Goal: Information Seeking & Learning: Understand process/instructions

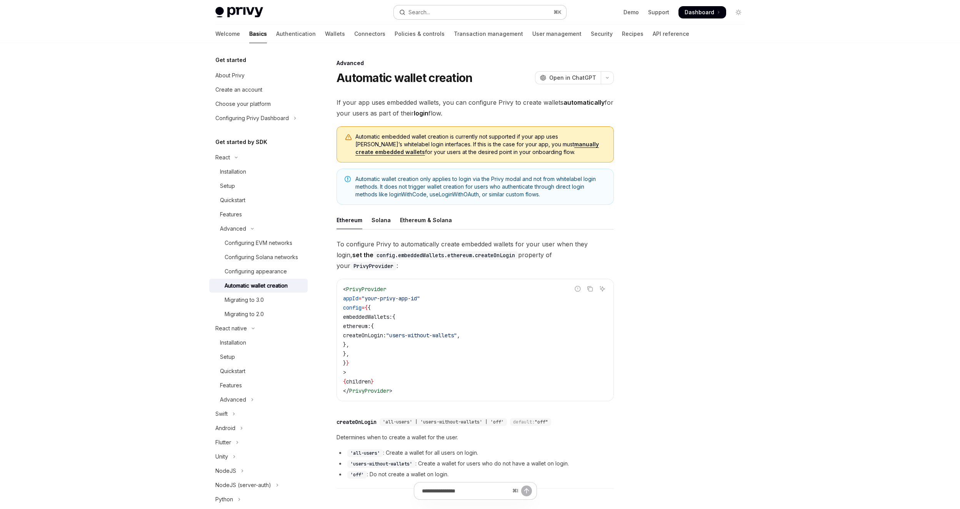
click at [493, 12] on button "Search... ⌘ K" at bounding box center [480, 12] width 172 height 14
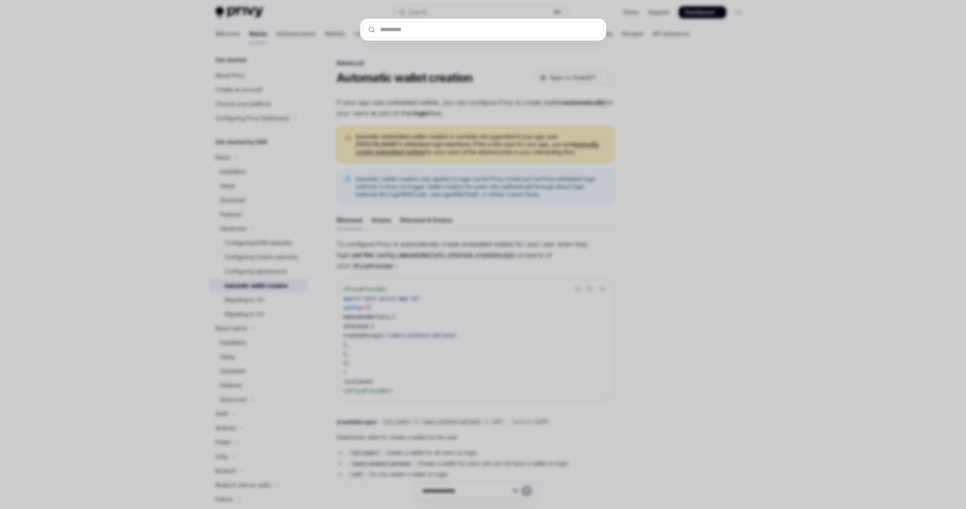
type input "**********"
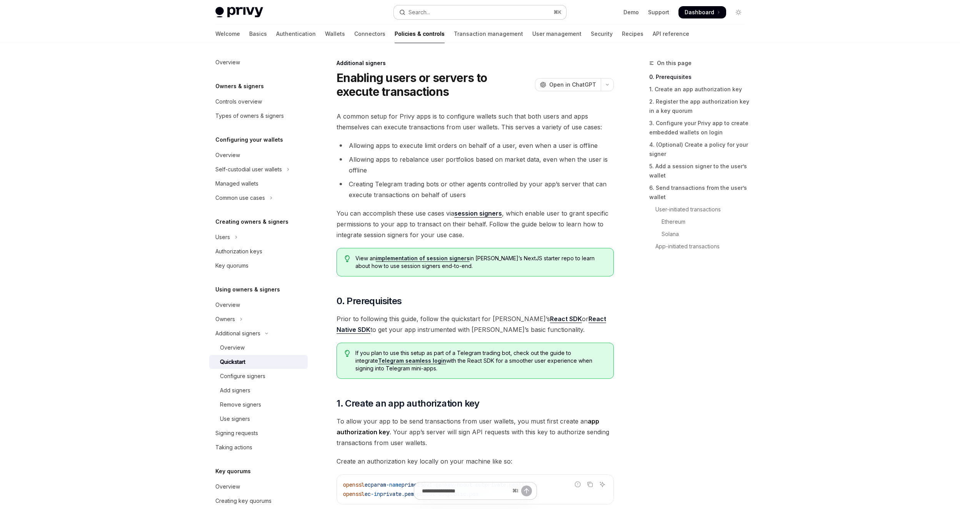
click at [440, 12] on button "Search... ⌘ K" at bounding box center [480, 12] width 172 height 14
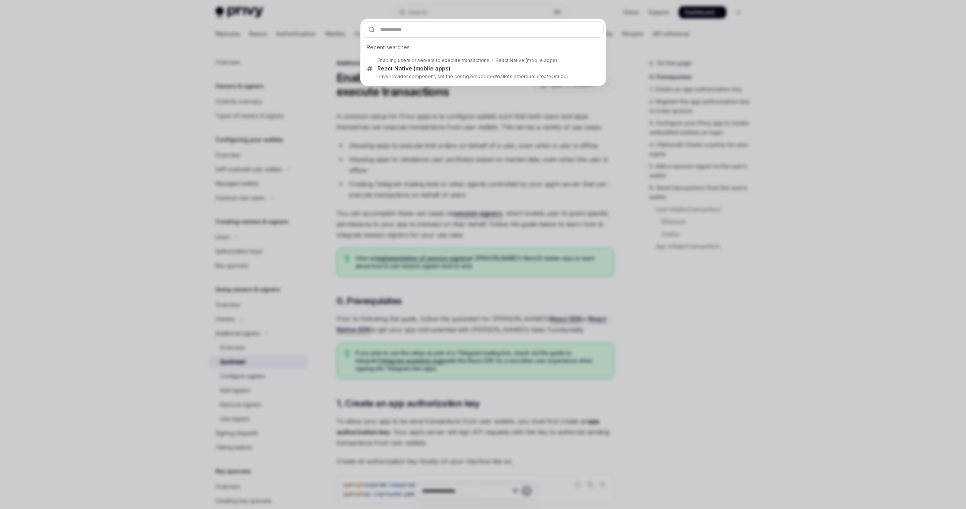
type input "**********"
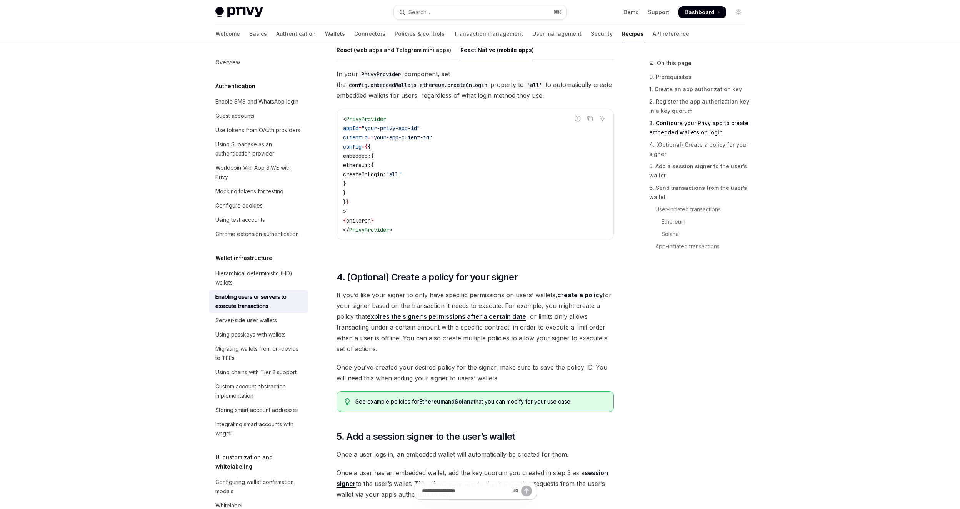
scroll to position [805, 0]
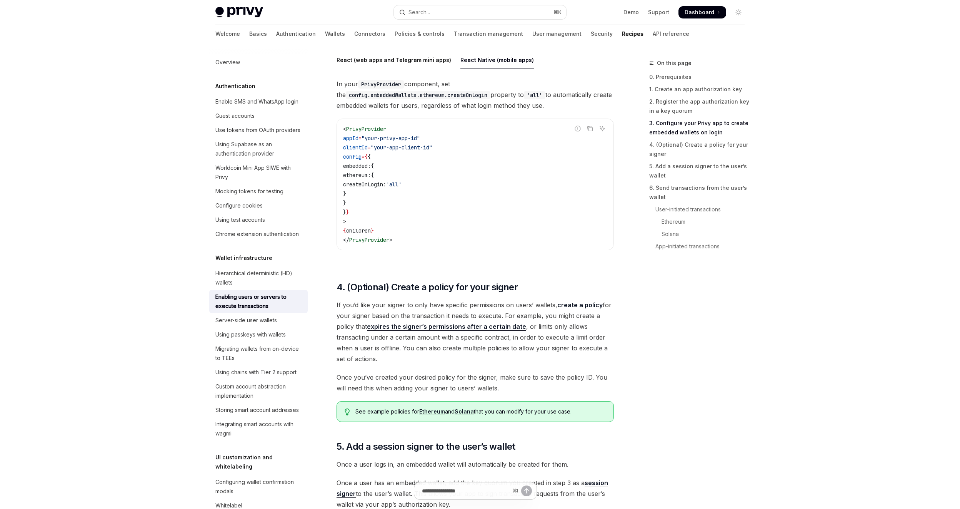
click at [382, 187] on span "createOnLogin:" at bounding box center [364, 184] width 43 height 7
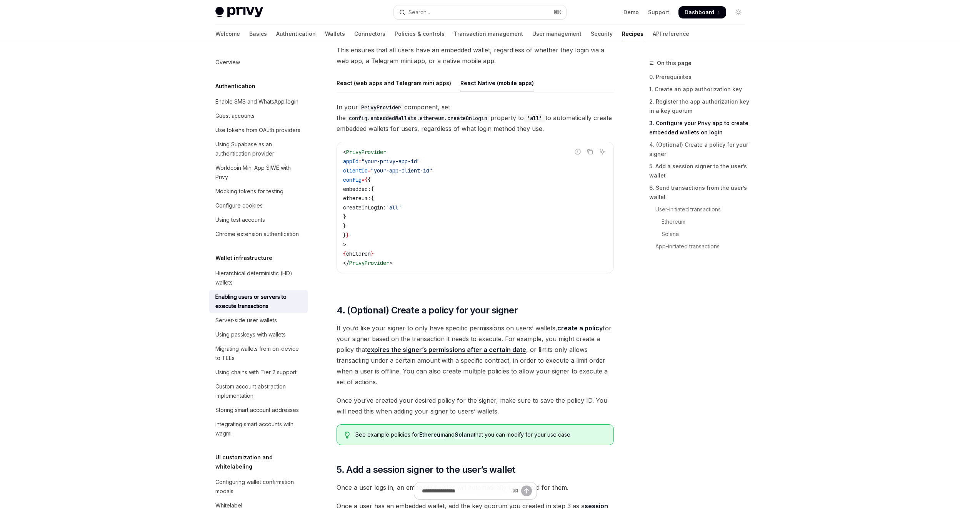
scroll to position [775, 0]
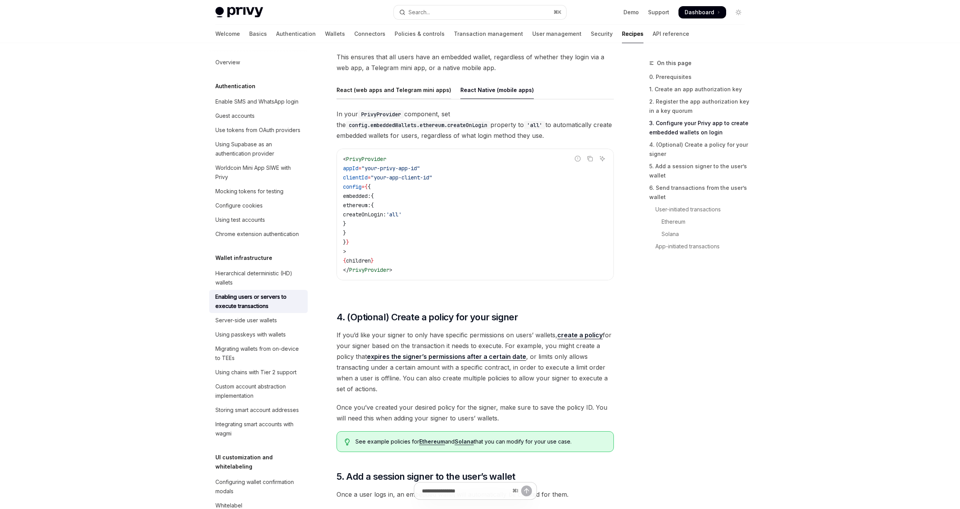
click at [408, 95] on div "React (web apps and Telegram mini apps)" at bounding box center [394, 90] width 115 height 18
type textarea "*"
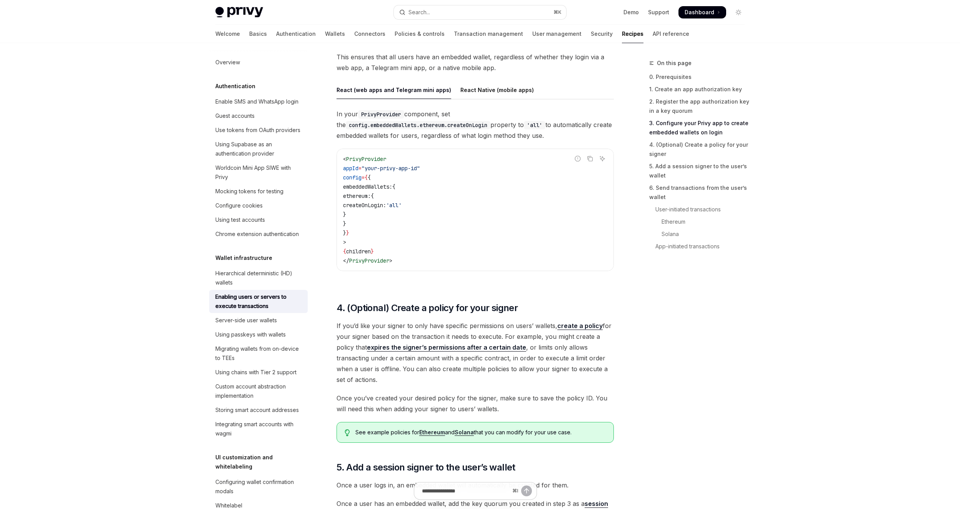
click at [386, 205] on span "createOnLogin:" at bounding box center [364, 205] width 43 height 7
click at [383, 188] on span "embeddedWallets:" at bounding box center [367, 186] width 49 height 7
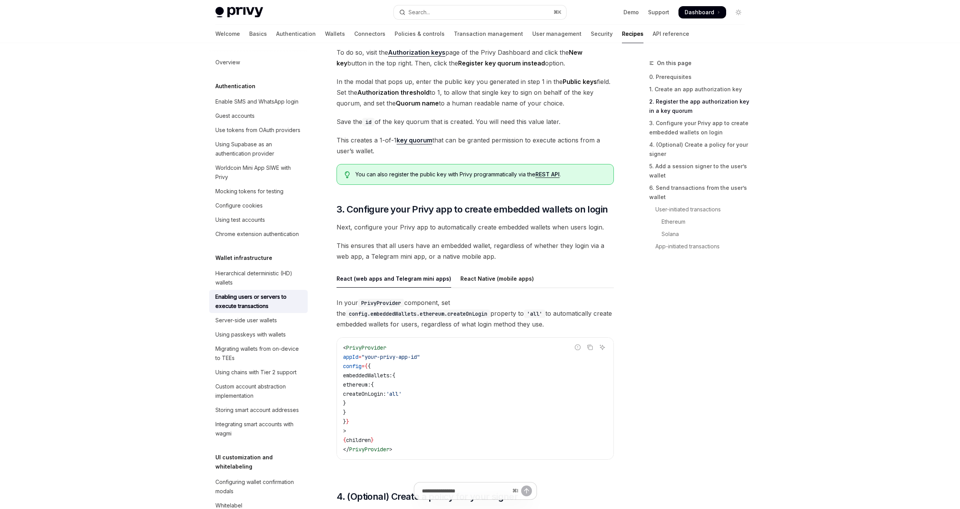
scroll to position [739, 0]
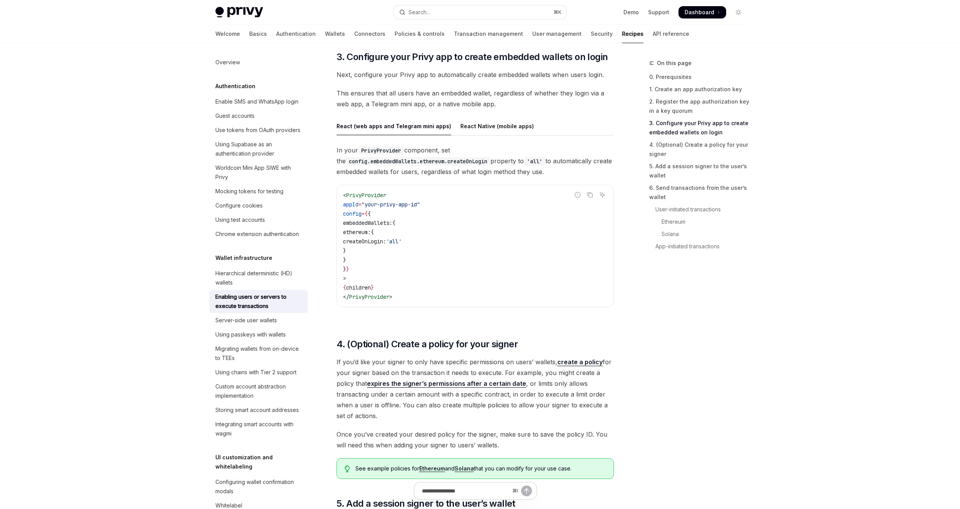
click at [383, 223] on span "embeddedWallets:" at bounding box center [367, 222] width 49 height 7
click at [383, 241] on span "createOnLogin:" at bounding box center [364, 241] width 43 height 7
copy span "createOnLogin"
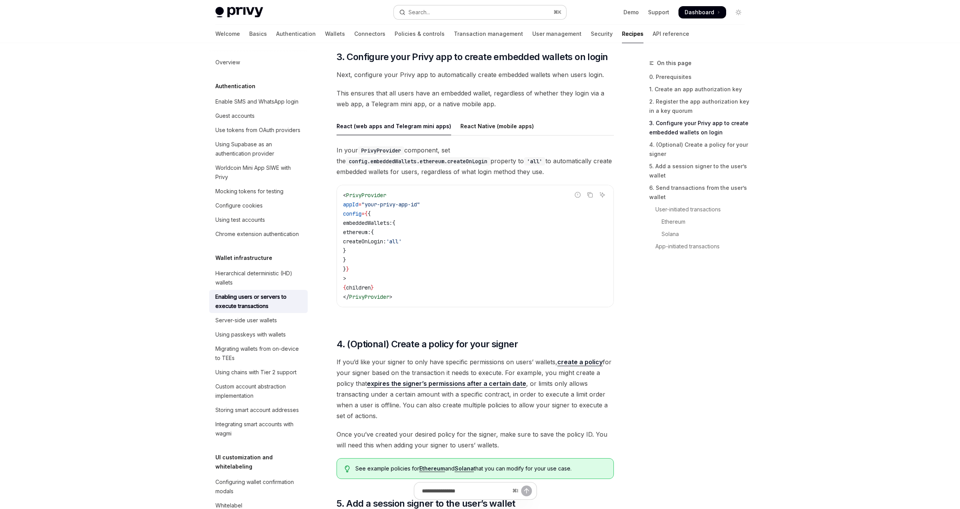
click at [466, 17] on button "Search... ⌘ K" at bounding box center [480, 12] width 172 height 14
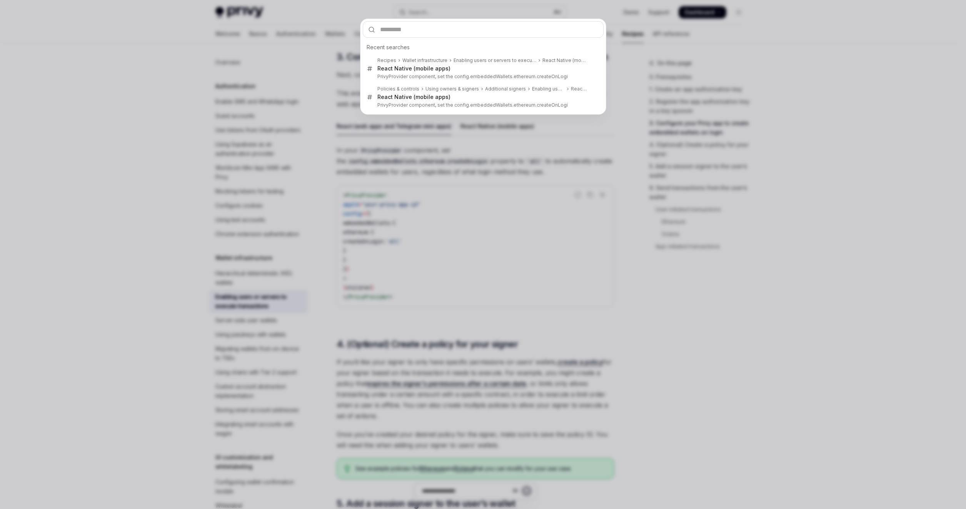
type input "**********"
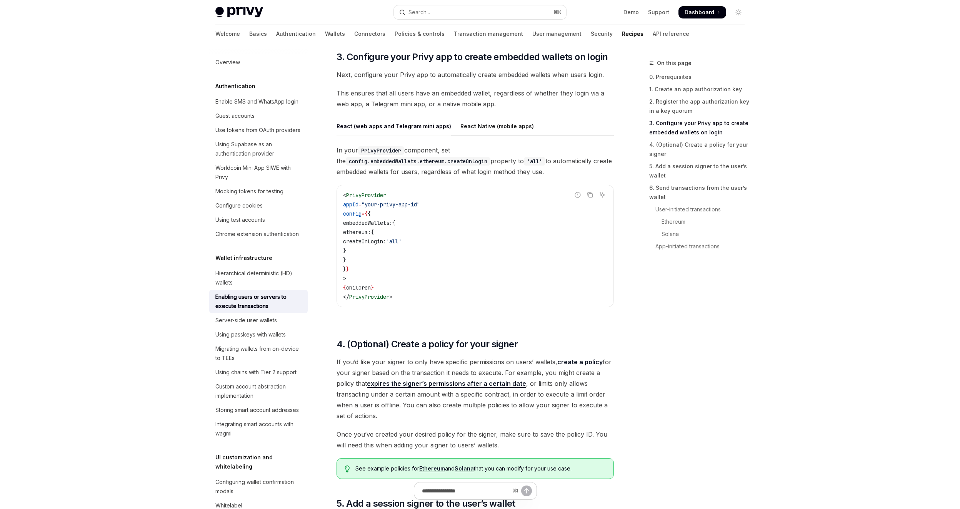
type textarea "*"
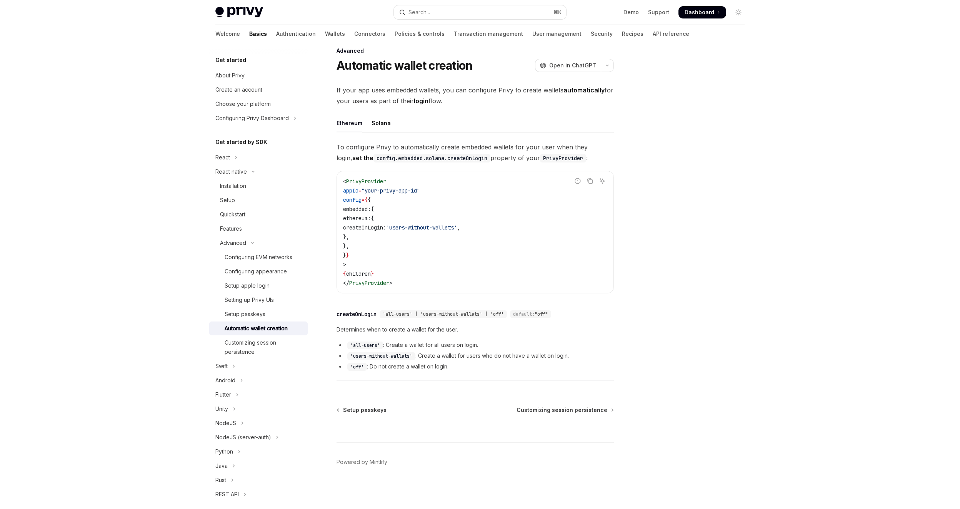
scroll to position [12, 0]
click at [496, 313] on span "'all-users' | 'users-without-wallets' | 'off'" at bounding box center [443, 314] width 121 height 6
click at [495, 313] on span "'all-users' | 'users-without-wallets' | 'off'" at bounding box center [443, 314] width 121 height 6
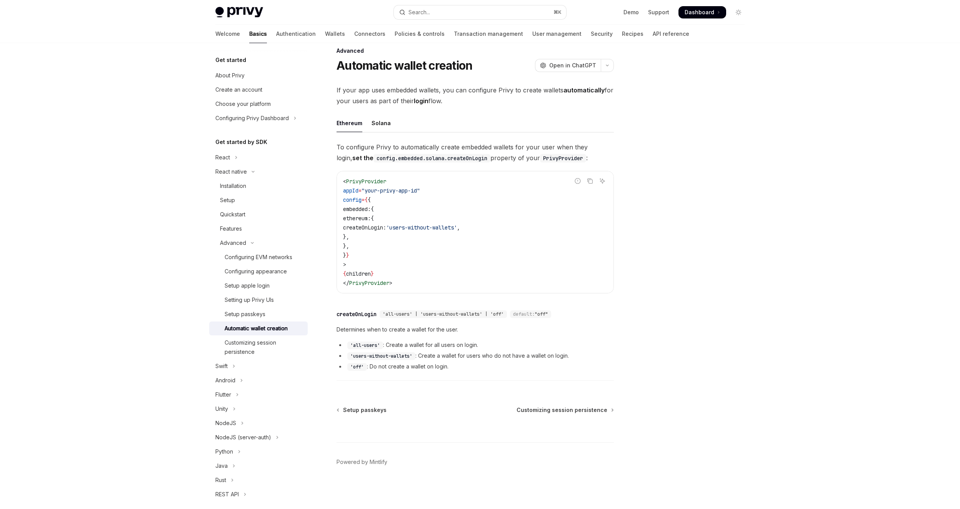
click at [501, 313] on span "'all-users' | 'users-without-wallets' | 'off'" at bounding box center [443, 314] width 121 height 6
click at [502, 314] on span "'all-users' | 'users-without-wallets' | 'off'" at bounding box center [443, 314] width 121 height 6
drag, startPoint x: 498, startPoint y: 312, endPoint x: 506, endPoint y: 313, distance: 8.5
click at [504, 313] on span "'all-users' | 'users-without-wallets' | 'off'" at bounding box center [443, 314] width 121 height 6
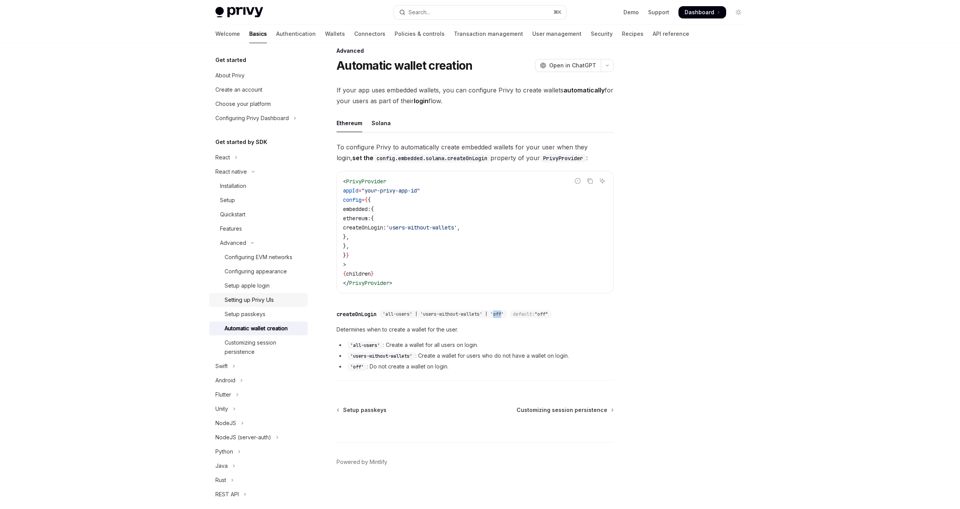
copy span "off"
